Goal: Find specific page/section: Find specific page/section

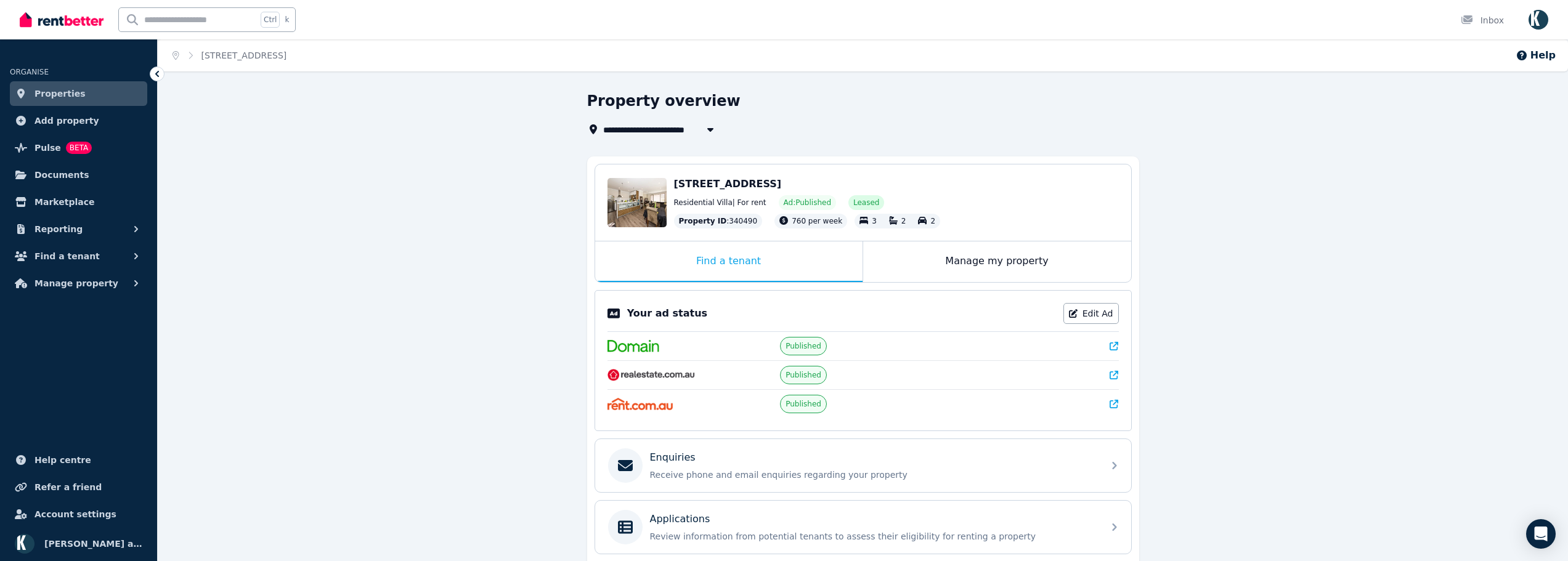
click at [1112, 347] on icon at bounding box center [1114, 346] width 9 height 9
click at [1479, 27] on link "Inbox" at bounding box center [1482, 20] width 48 height 39
